Goal: Find specific page/section: Find specific page/section

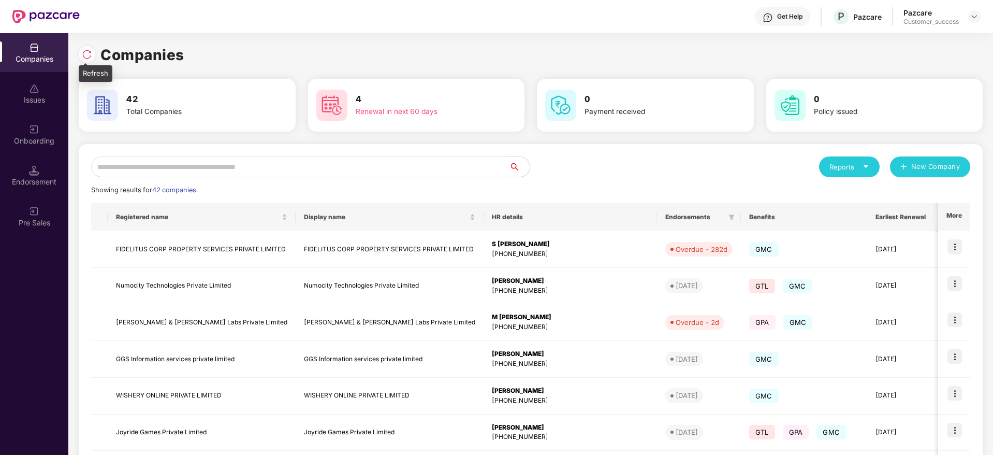
click at [80, 49] on div at bounding box center [87, 54] width 17 height 17
drag, startPoint x: 187, startPoint y: 54, endPoint x: 86, endPoint y: 53, distance: 101.0
click at [86, 53] on div "Companies" at bounding box center [531, 55] width 904 height 23
click at [86, 53] on img at bounding box center [87, 54] width 10 height 10
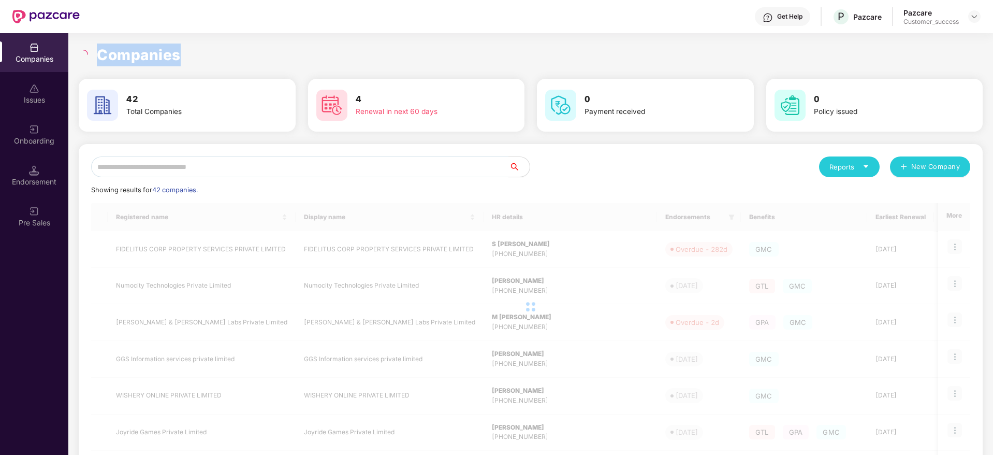
click at [139, 53] on h1 "Companies" at bounding box center [139, 55] width 84 height 23
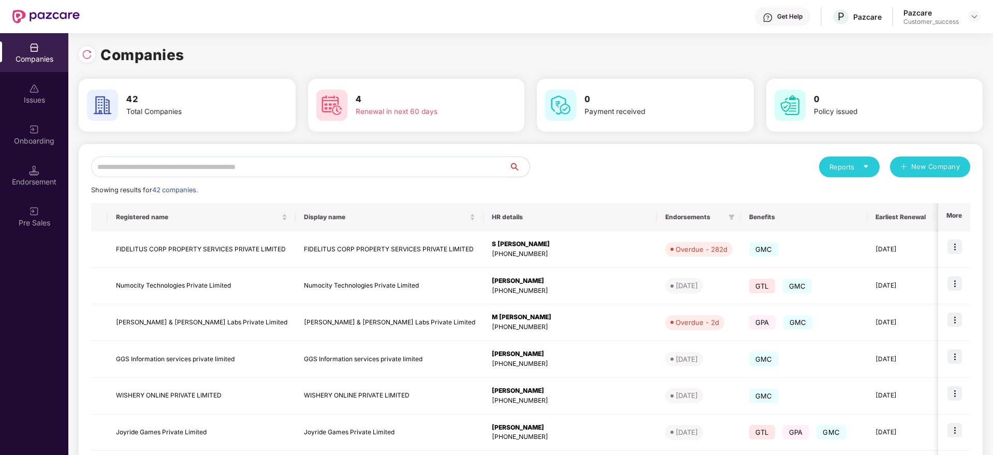
click at [81, 59] on div at bounding box center [87, 54] width 17 height 17
click at [88, 51] on img at bounding box center [87, 54] width 10 height 10
click at [87, 53] on img at bounding box center [87, 54] width 10 height 10
drag, startPoint x: 186, startPoint y: 53, endPoint x: 81, endPoint y: 52, distance: 105.2
click at [81, 52] on div "Companies" at bounding box center [531, 55] width 904 height 23
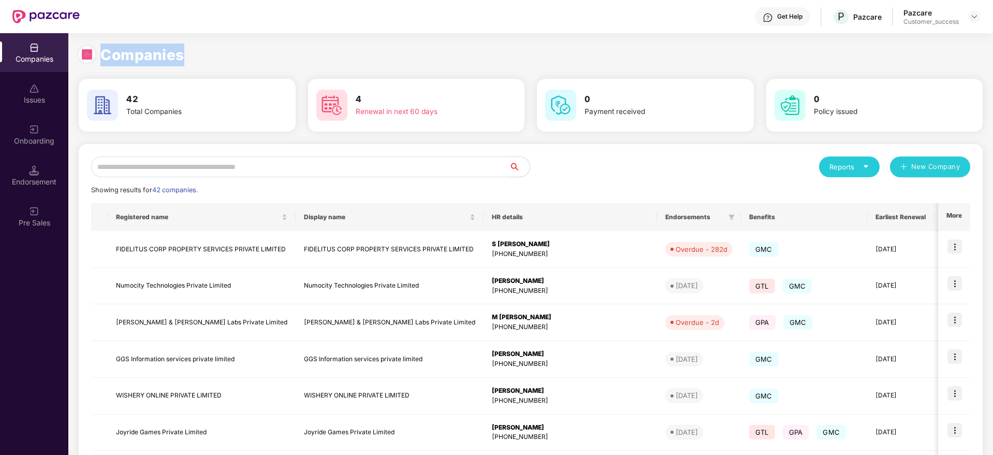
click at [81, 52] on div at bounding box center [87, 54] width 17 height 17
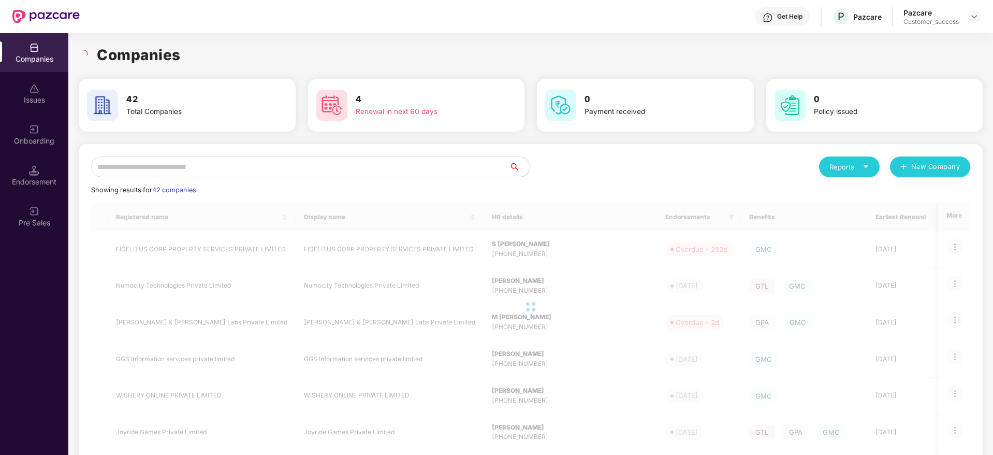
click at [109, 55] on h1 "Companies" at bounding box center [139, 55] width 84 height 23
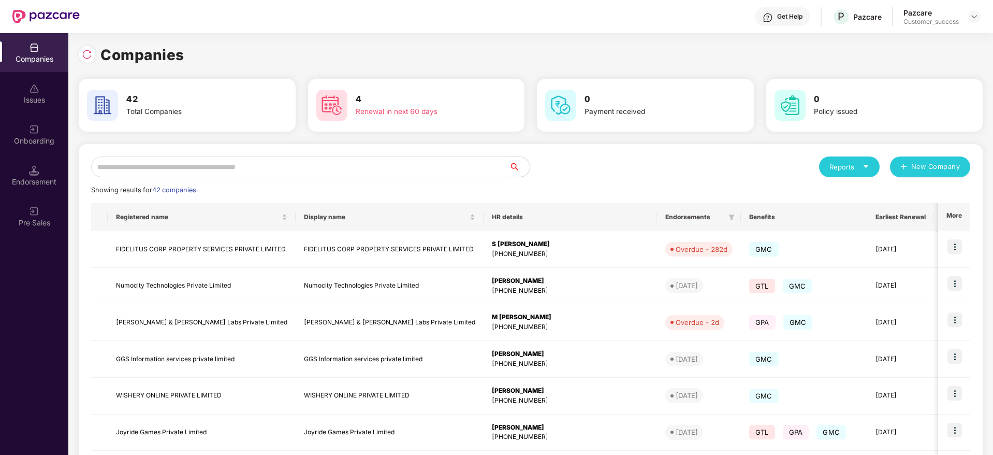
click at [269, 155] on div "Reports New Company Showing results for 42 companies. Registered name Display n…" at bounding box center [531, 395] width 904 height 503
click at [269, 161] on input "text" at bounding box center [300, 166] width 418 height 21
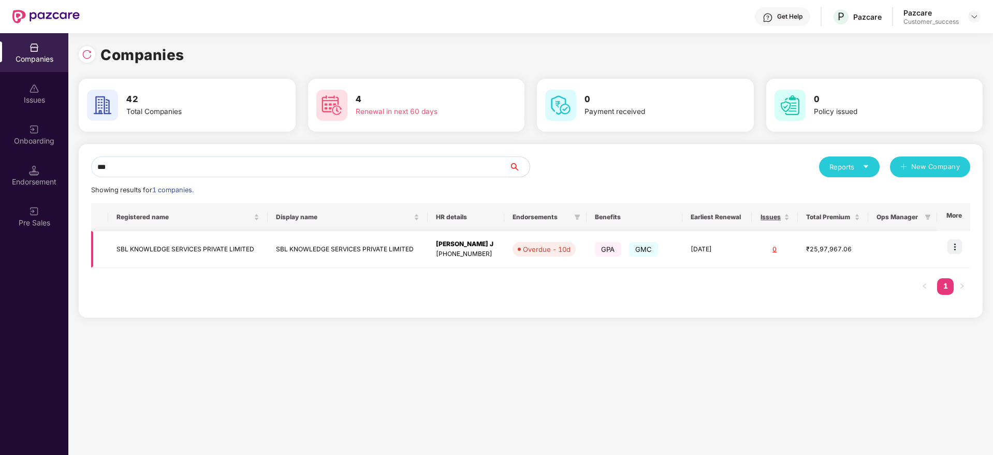
type input "***"
click at [957, 247] on img at bounding box center [955, 246] width 15 height 15
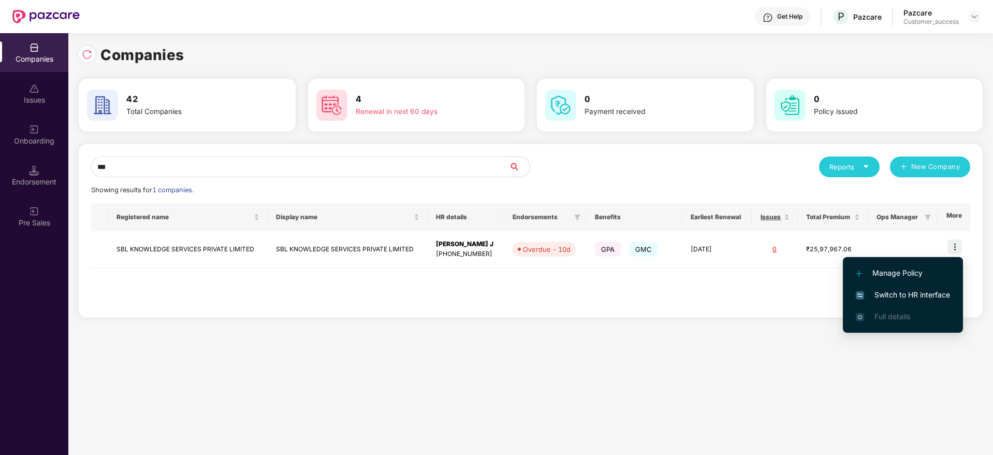
click at [905, 292] on span "Switch to HR interface" at bounding box center [903, 294] width 94 height 11
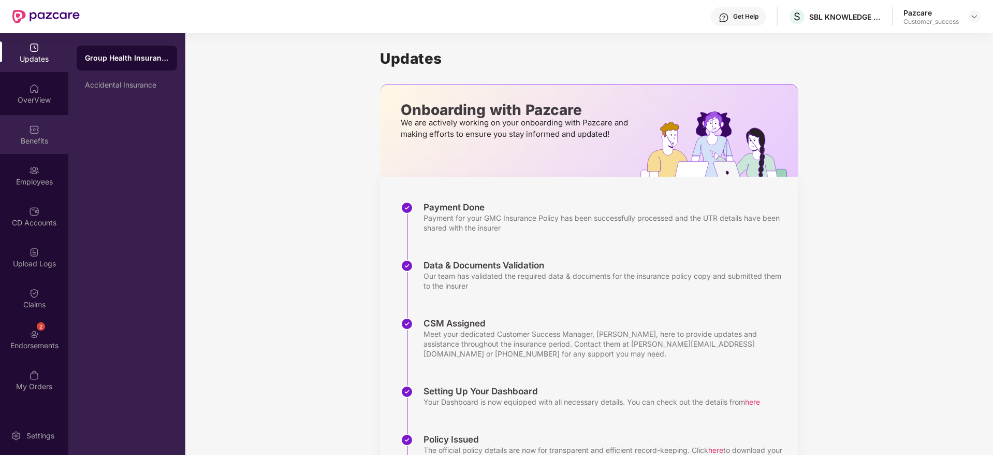
click at [32, 124] on img at bounding box center [34, 129] width 10 height 10
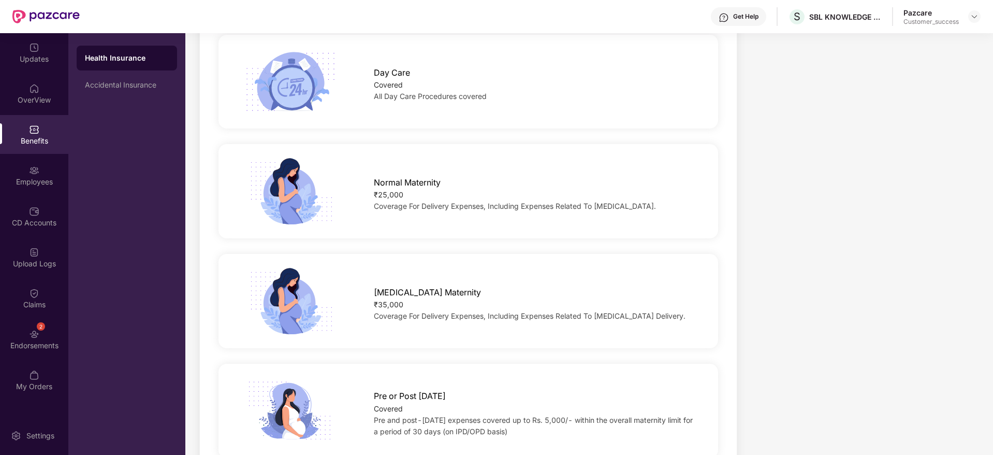
scroll to position [1053, 0]
